Goal: Book appointment/travel/reservation

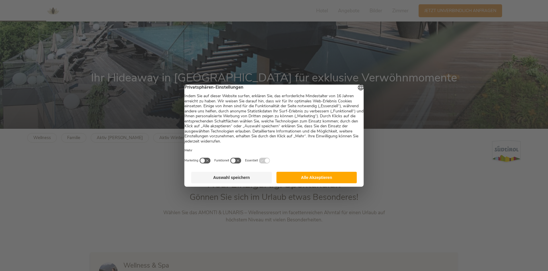
scroll to position [143, 0]
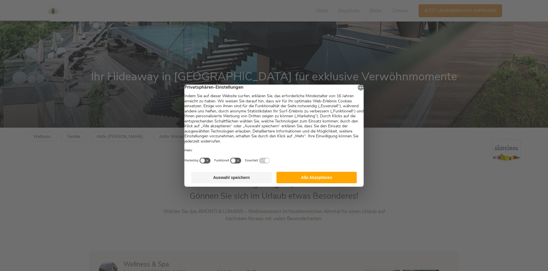
click at [303, 183] on button "Alle Akzeptieren" at bounding box center [316, 177] width 81 height 11
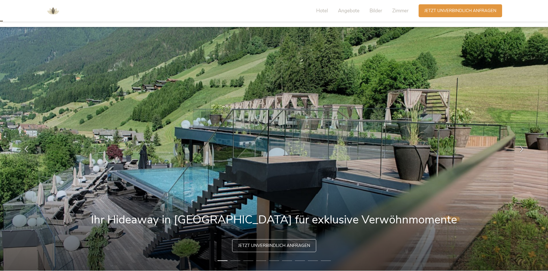
scroll to position [0, 0]
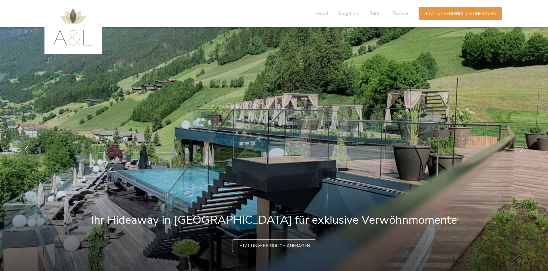
click at [521, 145] on div at bounding box center [522, 149] width 18 height 18
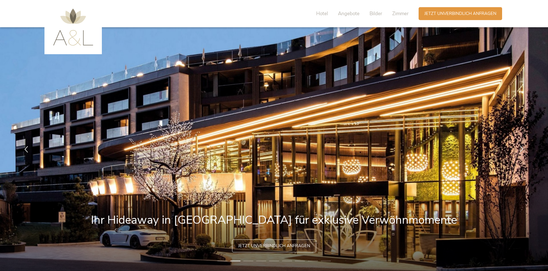
click at [524, 145] on div at bounding box center [522, 149] width 18 height 18
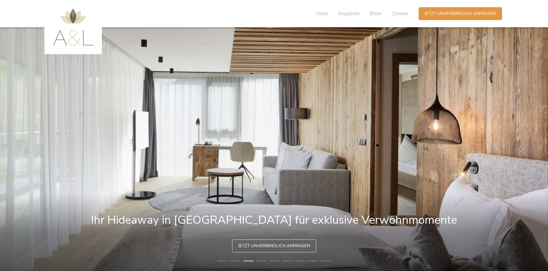
click at [523, 148] on icon at bounding box center [521, 148] width 7 height 7
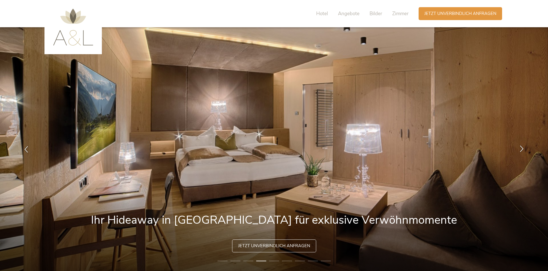
click at [523, 148] on icon at bounding box center [521, 148] width 7 height 7
click at [523, 151] on icon at bounding box center [521, 148] width 7 height 7
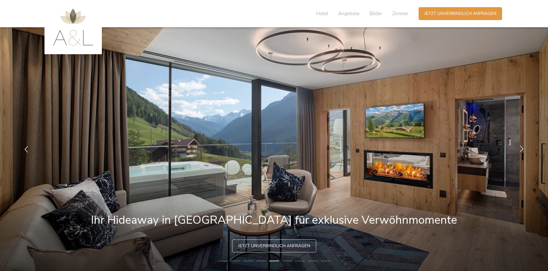
click at [523, 151] on icon at bounding box center [521, 148] width 7 height 7
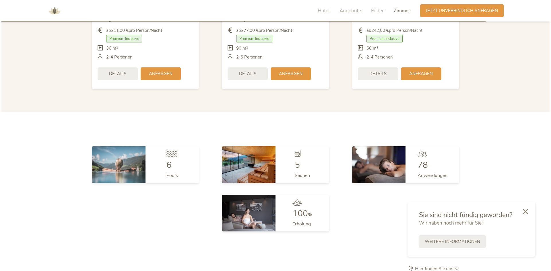
scroll to position [1405, 0]
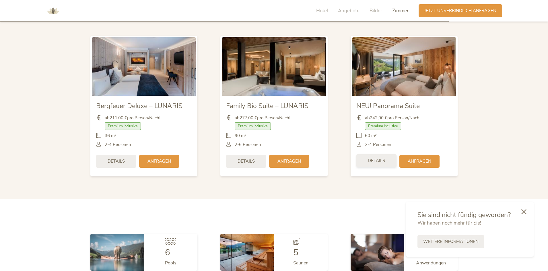
click at [375, 155] on div "Details" at bounding box center [376, 160] width 40 height 13
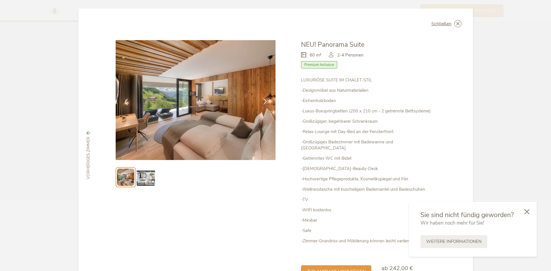
click at [262, 97] on div at bounding box center [265, 102] width 18 height 18
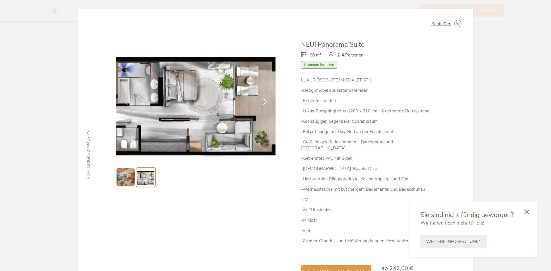
click at [263, 98] on div at bounding box center [265, 102] width 18 height 18
click at [263, 98] on icon at bounding box center [265, 101] width 7 height 7
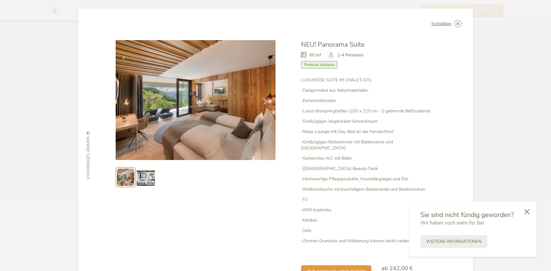
click at [263, 99] on icon at bounding box center [265, 101] width 7 height 7
click at [146, 174] on img at bounding box center [146, 177] width 18 height 18
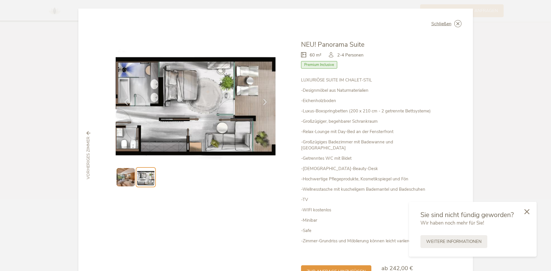
click at [133, 175] on ul at bounding box center [196, 177] width 160 height 20
click at [129, 177] on img at bounding box center [125, 177] width 18 height 18
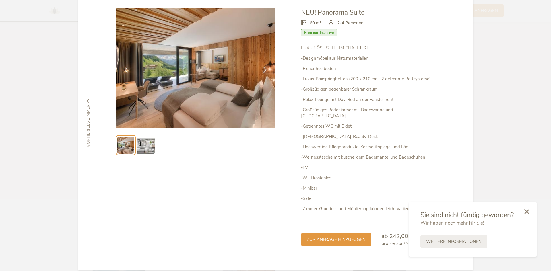
scroll to position [34, 0]
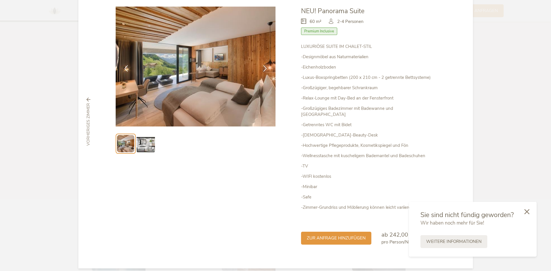
click at [526, 212] on icon at bounding box center [526, 211] width 5 height 5
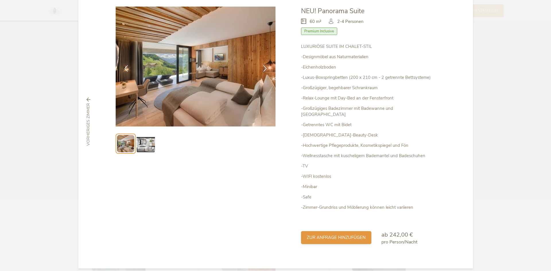
click at [336, 235] on span "zur Anfrage hinzufügen" at bounding box center [336, 238] width 59 height 6
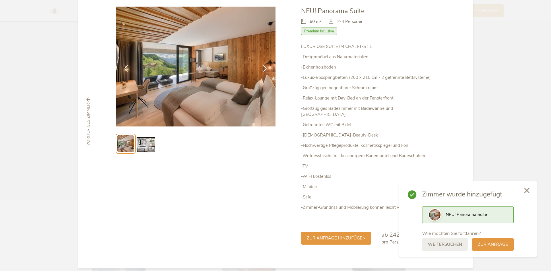
click at [527, 192] on icon at bounding box center [526, 190] width 5 height 5
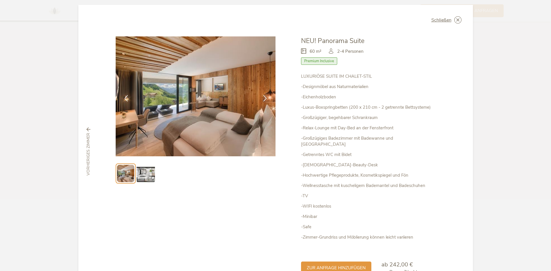
scroll to position [0, 0]
